Goal: Task Accomplishment & Management: Manage account settings

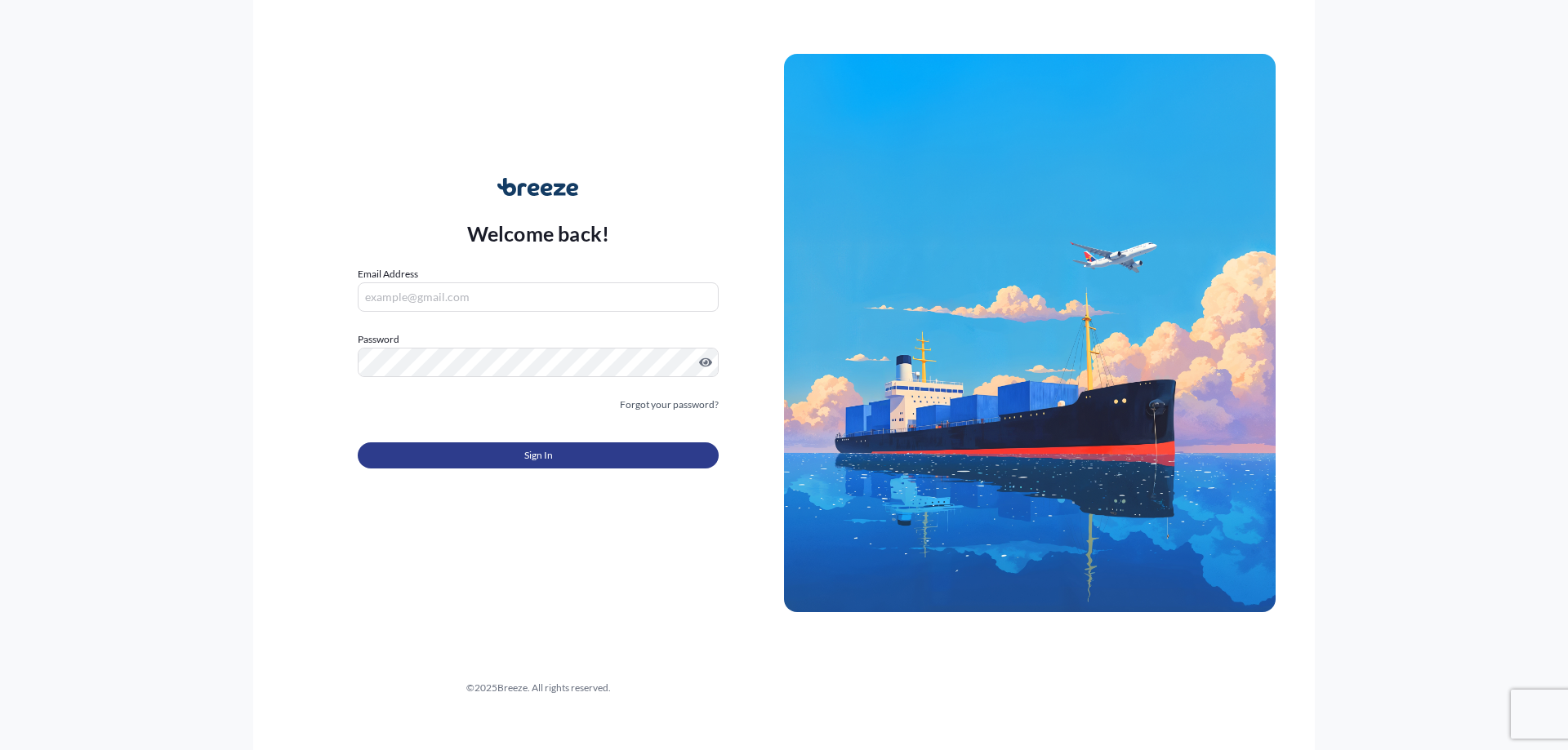
type input "[PERSON_NAME][DOMAIN_NAME][EMAIL_ADDRESS][PERSON_NAME][DOMAIN_NAME]"
click at [507, 461] on button "Sign In" at bounding box center [538, 455] width 361 height 26
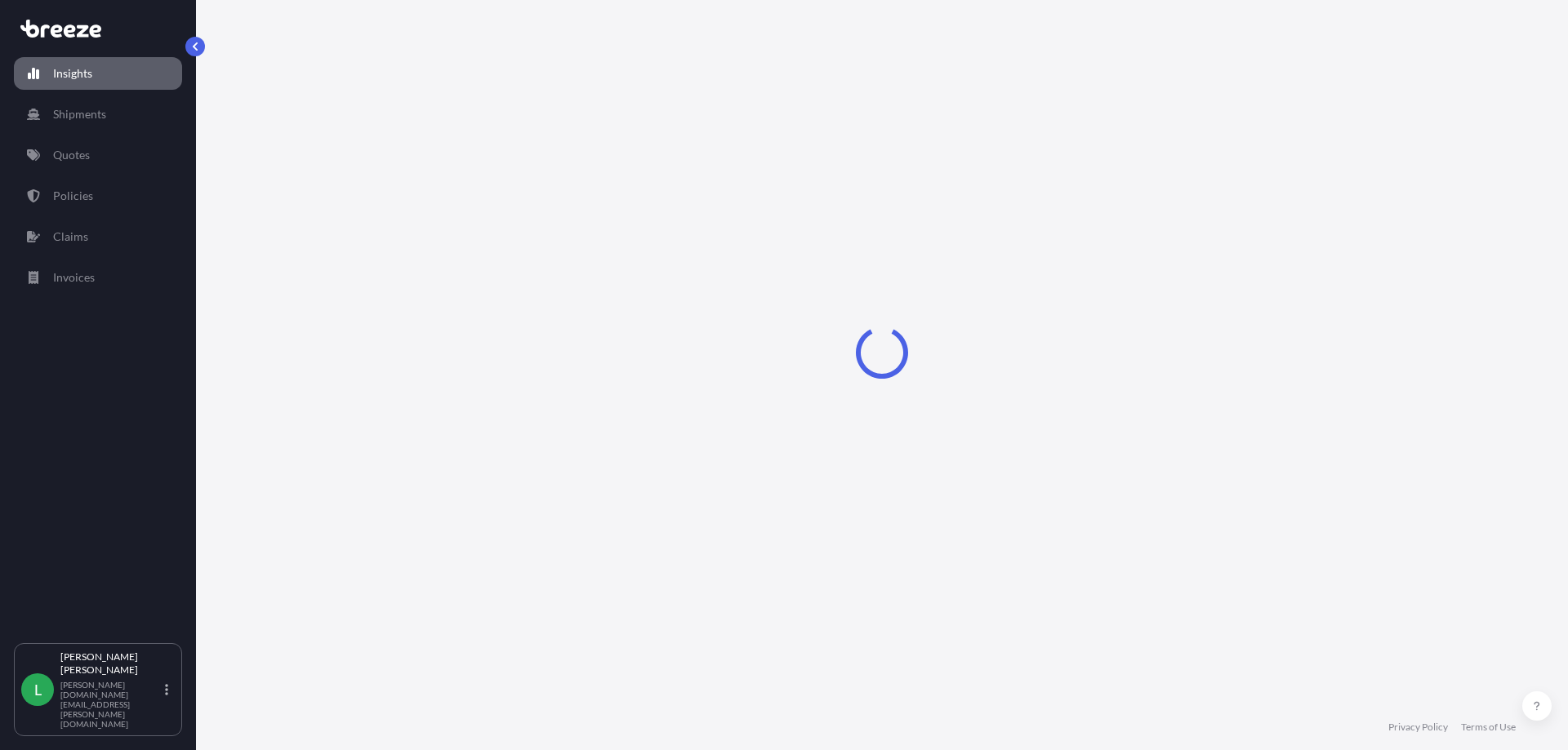
select select "2025"
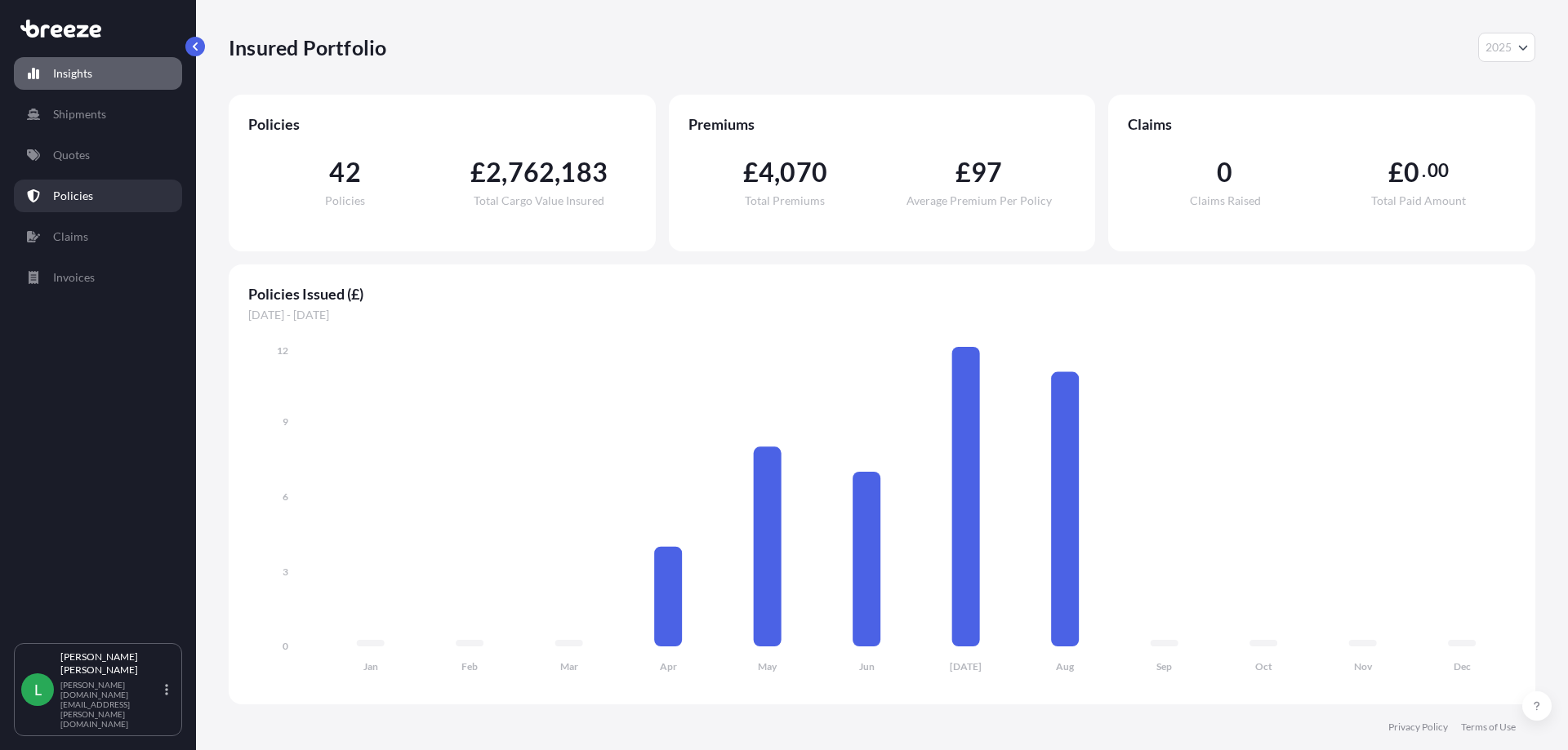
click at [64, 192] on p "Policies" at bounding box center [72, 196] width 40 height 16
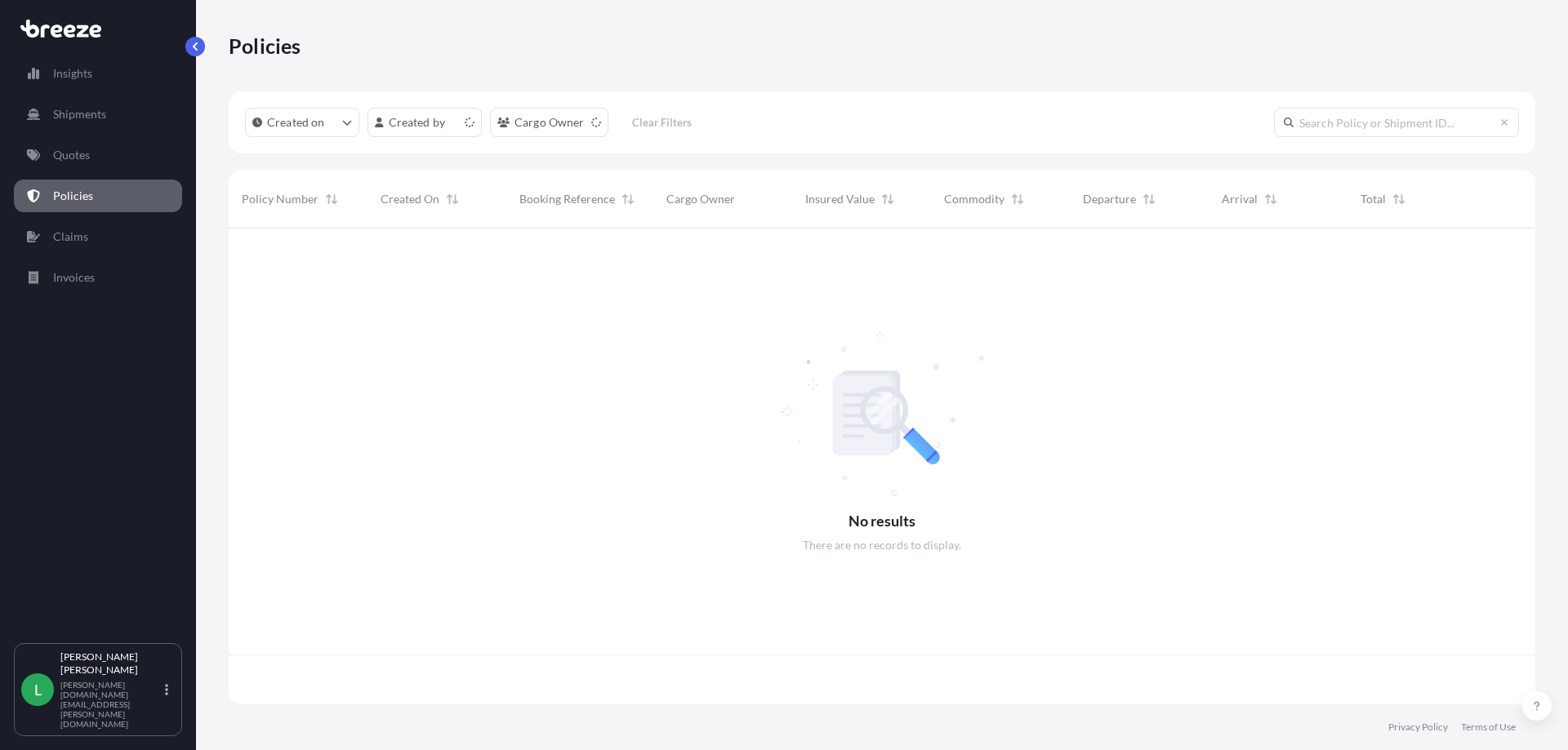
scroll to position [473, 1294]
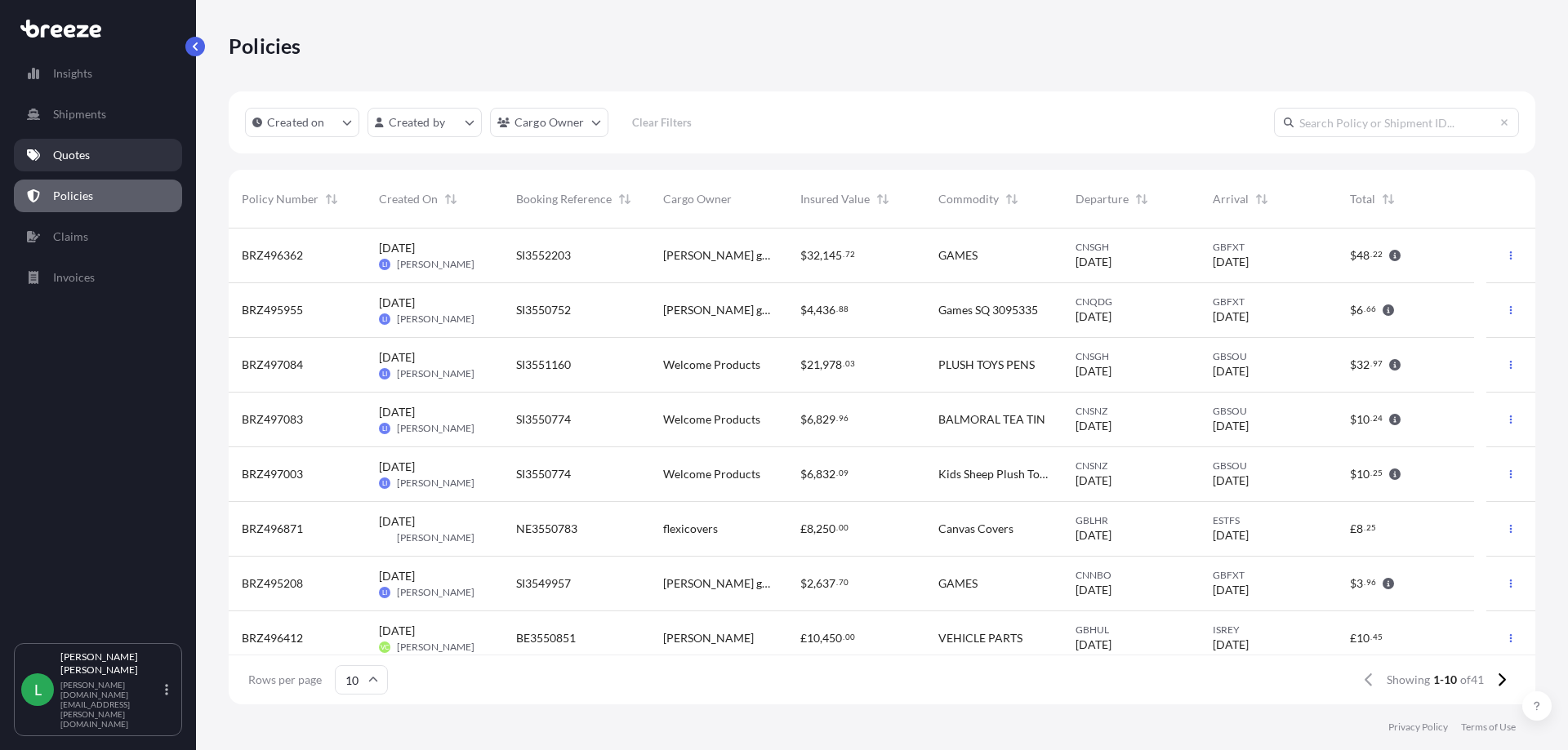
click at [78, 158] on p "Quotes" at bounding box center [71, 155] width 37 height 16
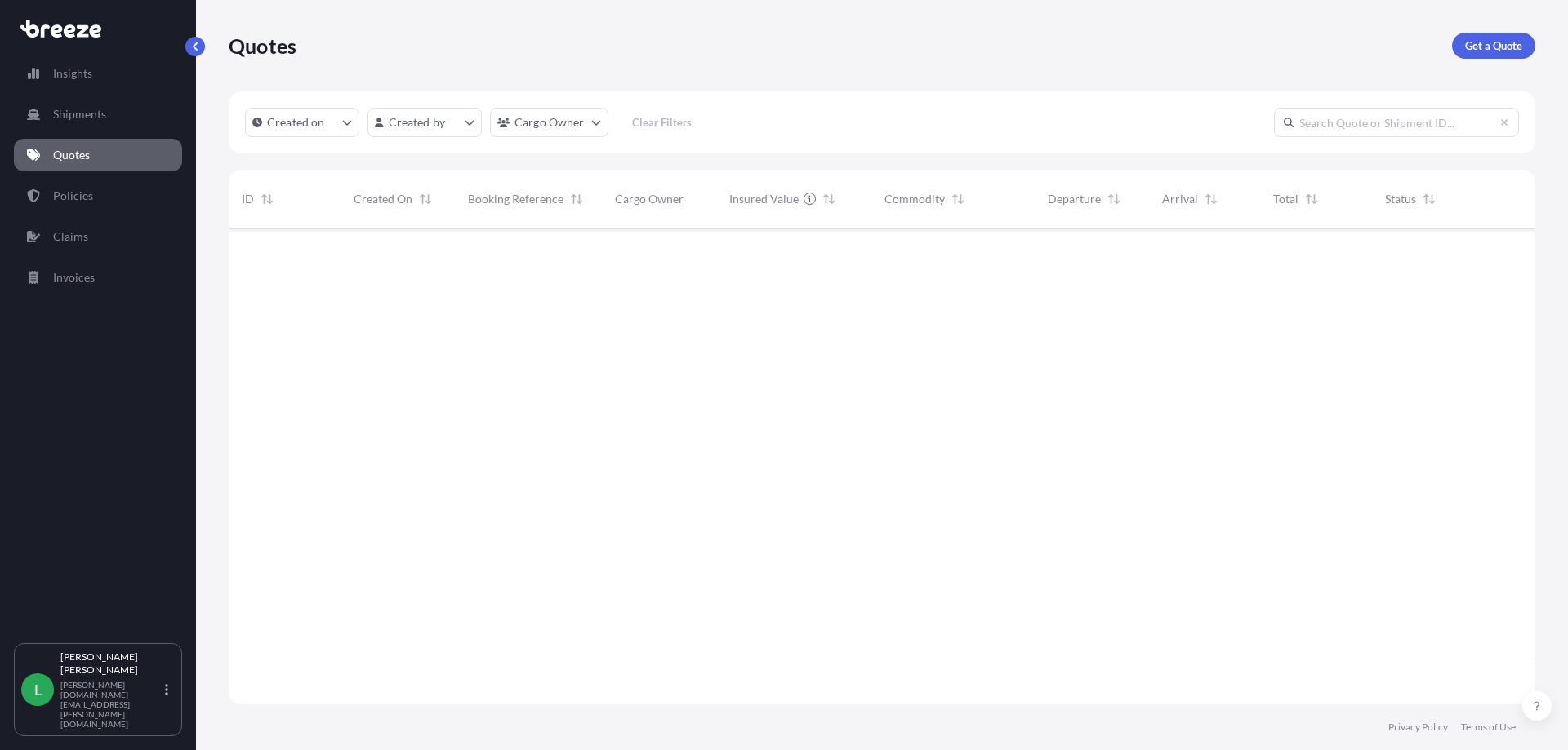
scroll to position [473, 1294]
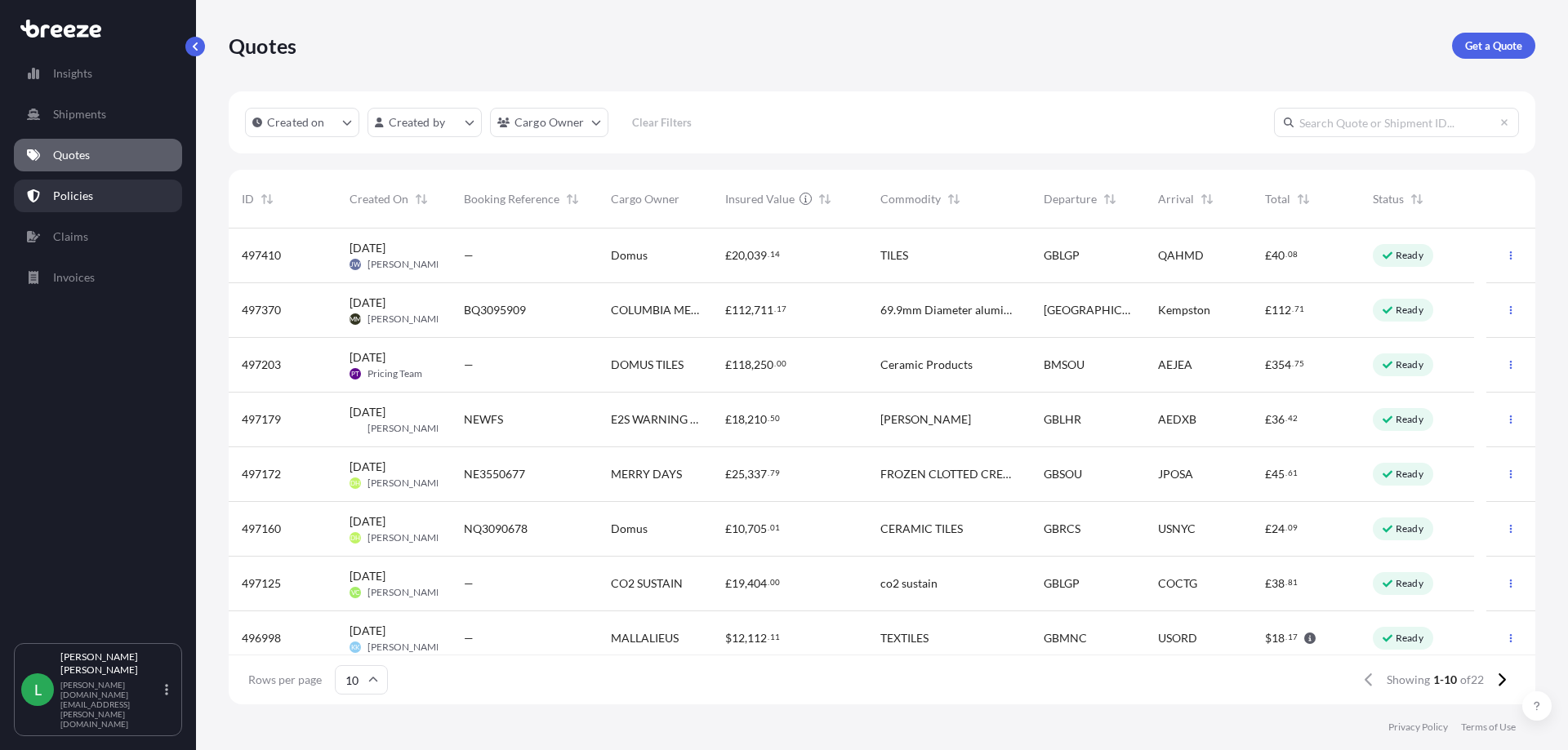
click at [64, 200] on p "Policies" at bounding box center [72, 196] width 40 height 16
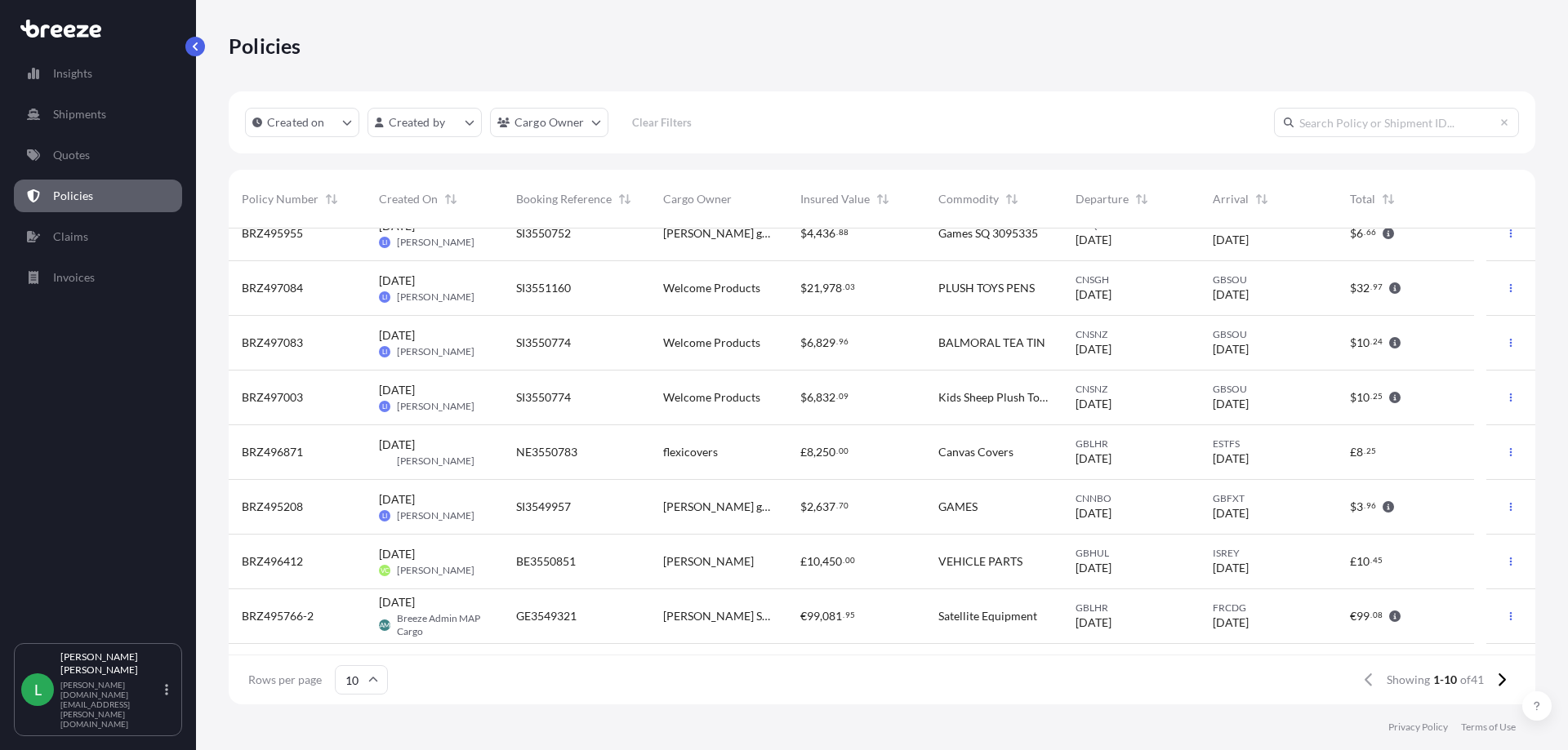
scroll to position [121, 0]
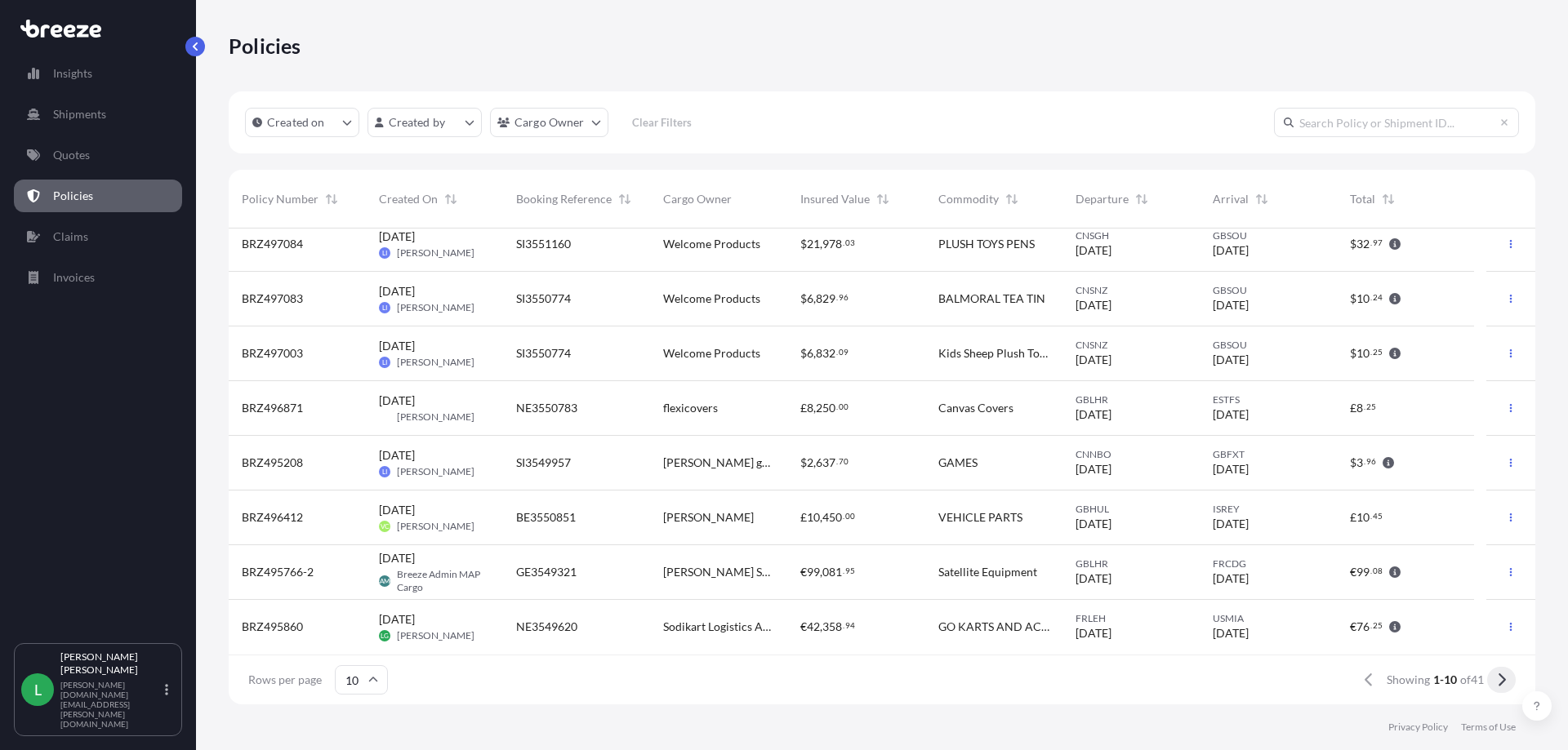
click at [1501, 677] on icon at bounding box center [1502, 679] width 7 height 13
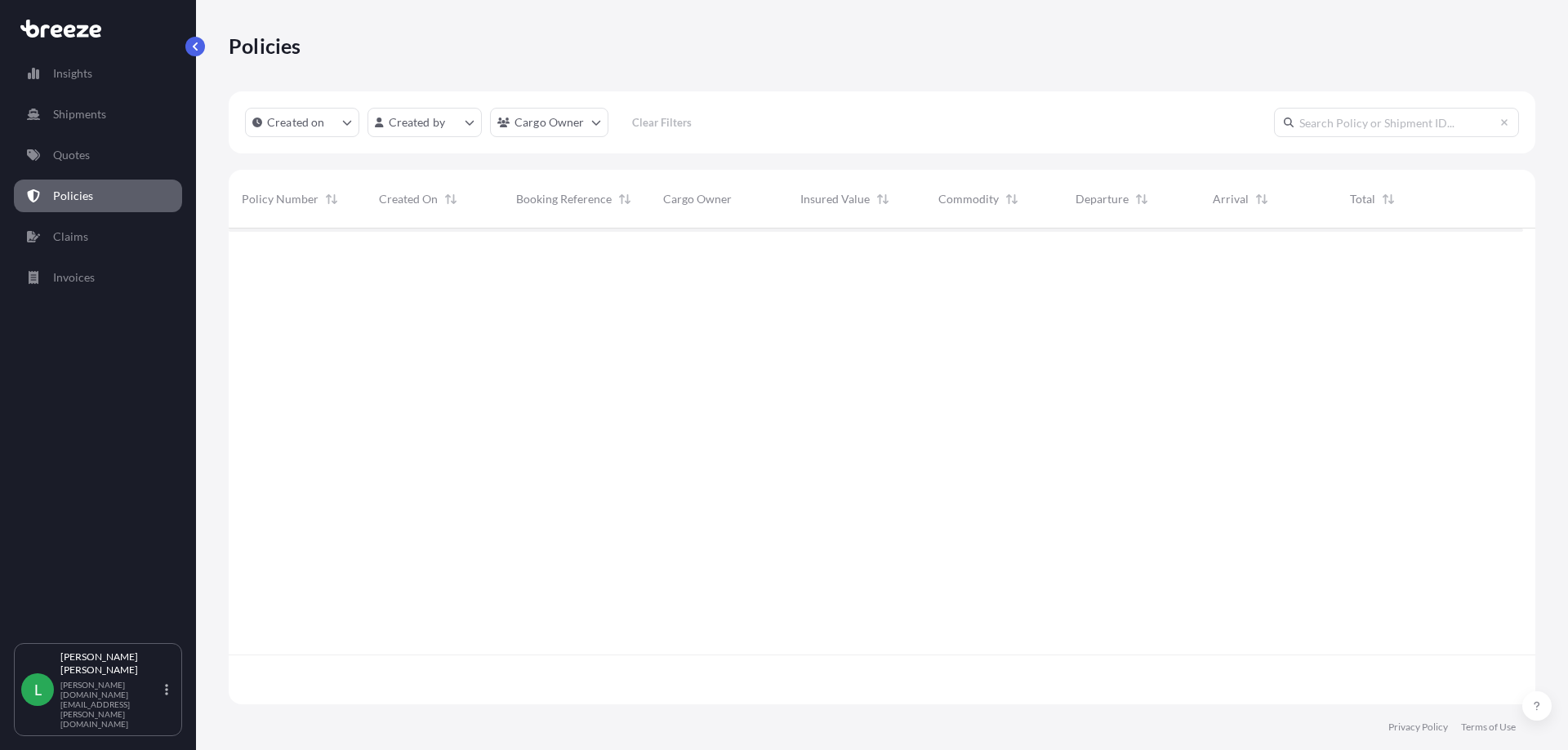
scroll to position [0, 0]
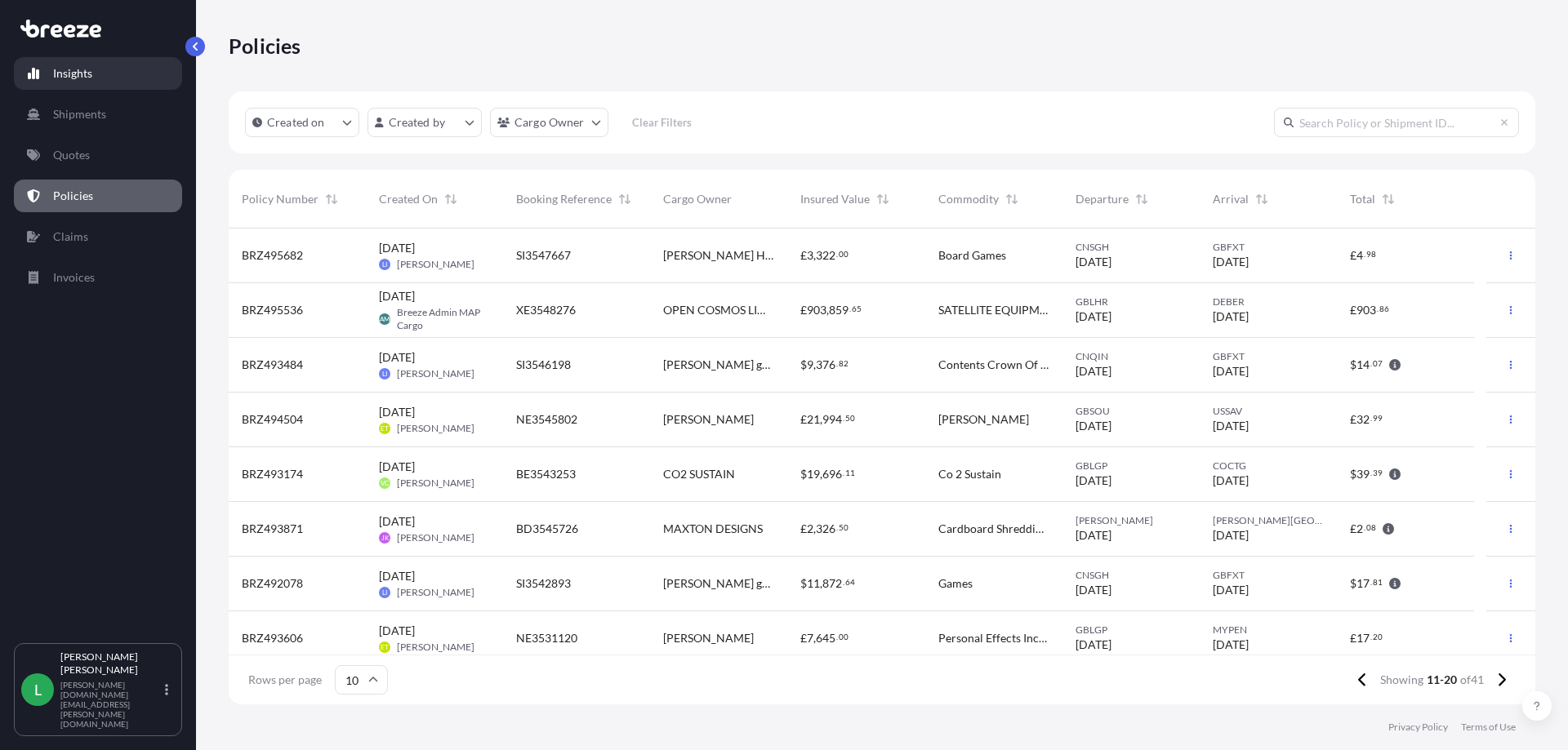
click at [72, 71] on p "Insights" at bounding box center [72, 73] width 39 height 16
select select "2025"
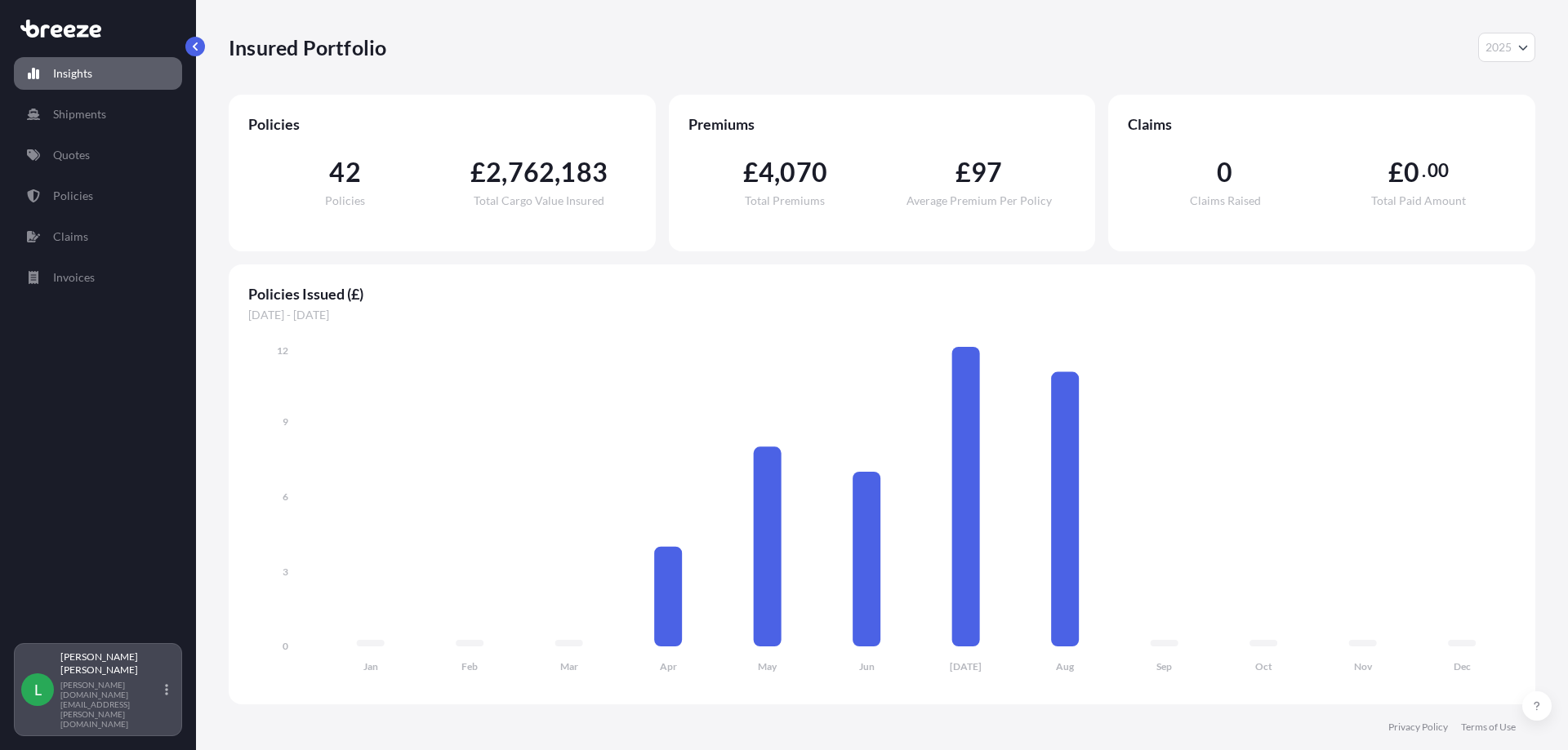
click at [113, 677] on p "[PERSON_NAME]" at bounding box center [111, 663] width 101 height 26
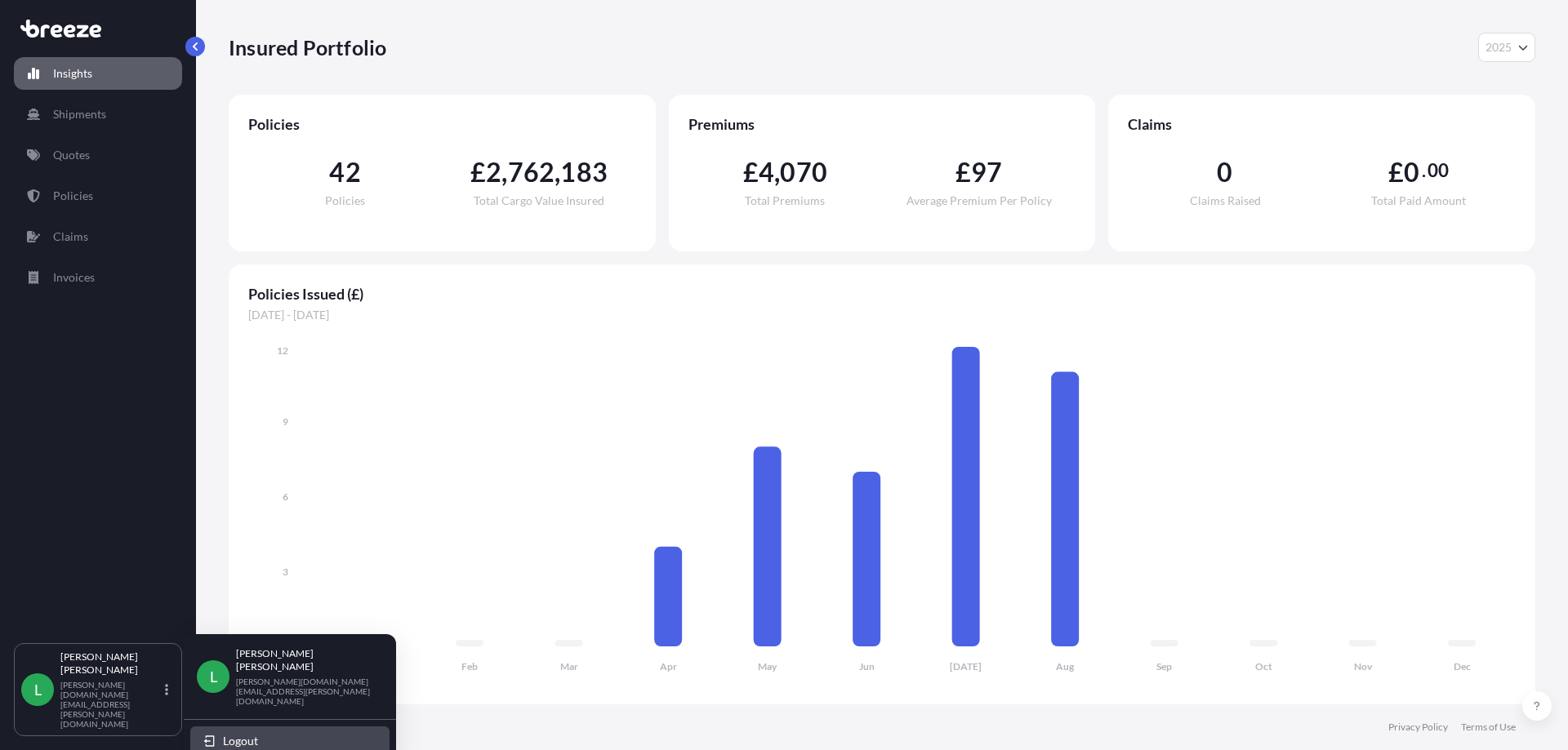
click at [239, 733] on span "Logout" at bounding box center [240, 741] width 35 height 16
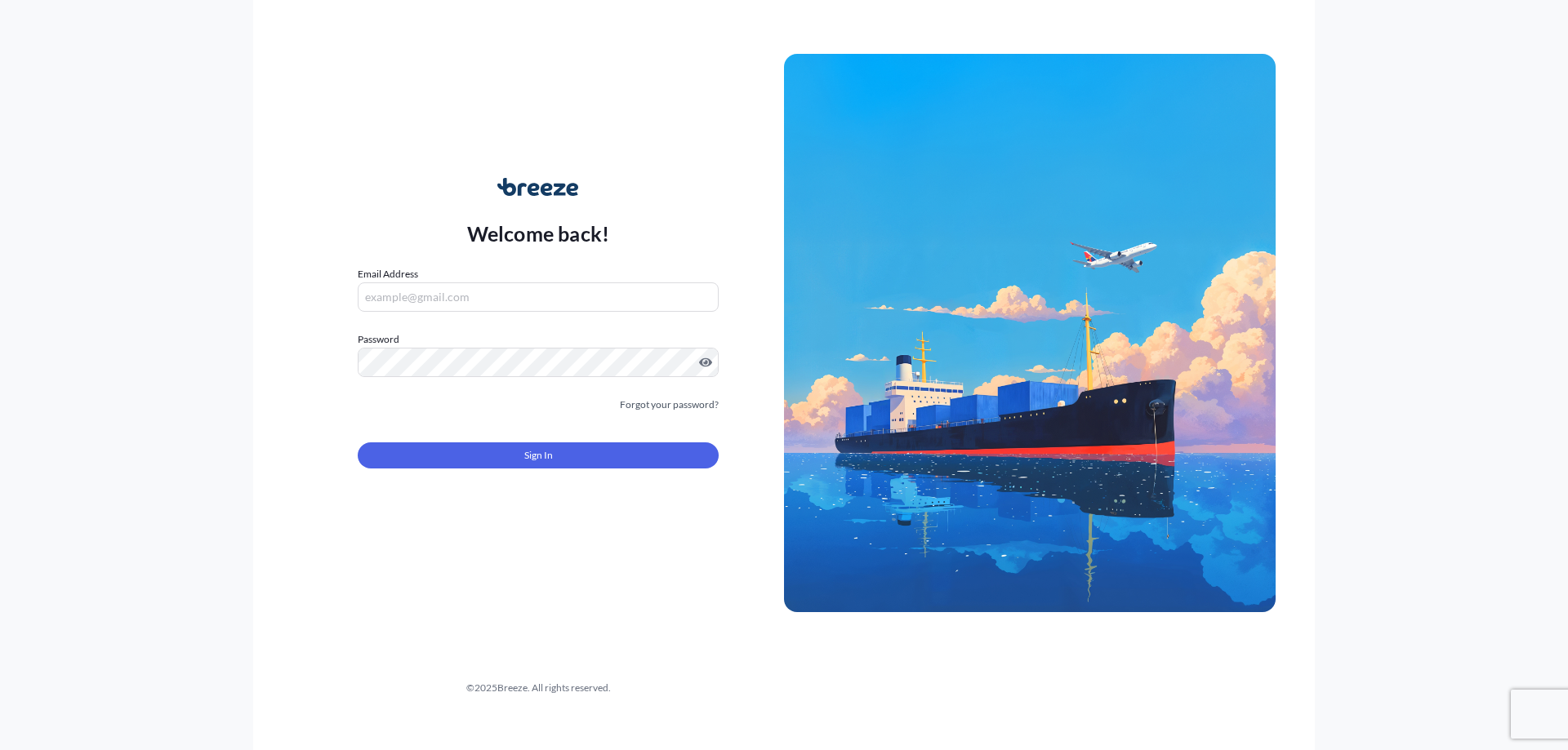
type input "[PERSON_NAME][DOMAIN_NAME][EMAIL_ADDRESS][PERSON_NAME][DOMAIN_NAME]"
